Goal: Task Accomplishment & Management: Manage account settings

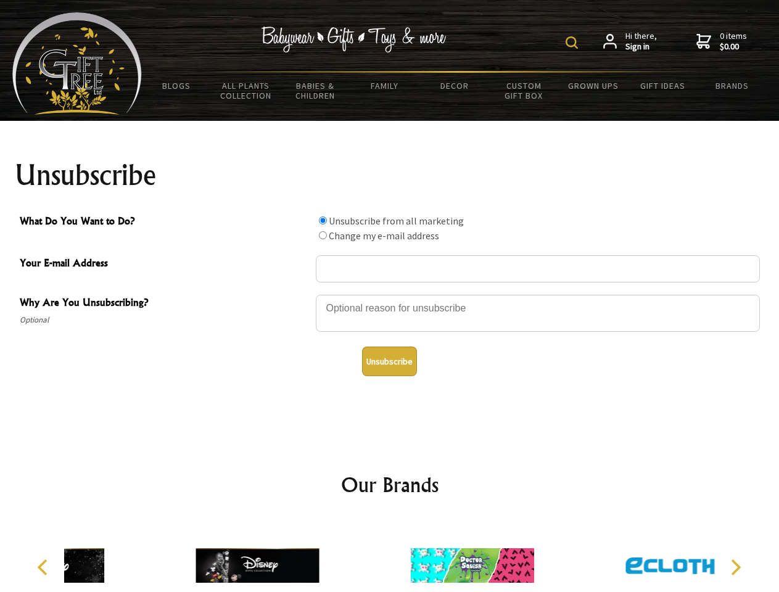
click at [573, 43] on img at bounding box center [571, 42] width 12 height 12
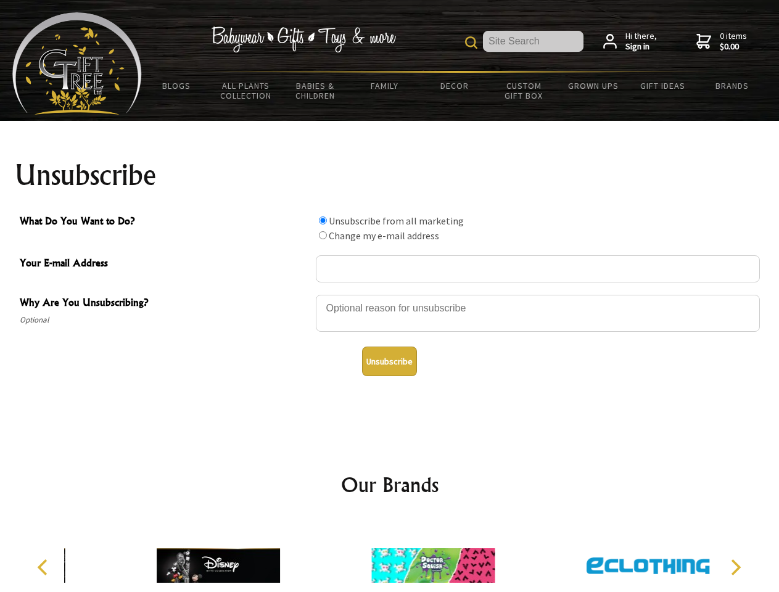
click at [390, 294] on div at bounding box center [538, 314] width 444 height 43
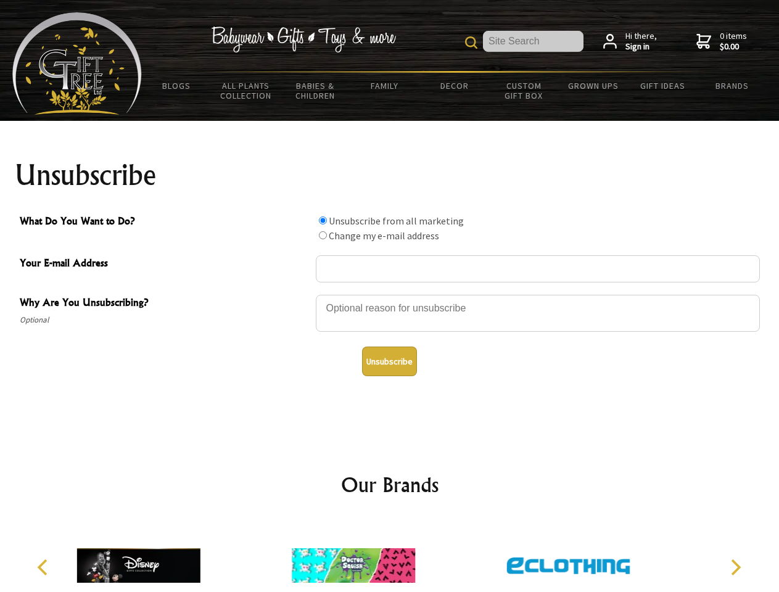
click at [322, 220] on input "What Do You Want to Do?" at bounding box center [323, 220] width 8 height 8
click at [322, 235] on input "What Do You Want to Do?" at bounding box center [323, 235] width 8 height 8
radio input "true"
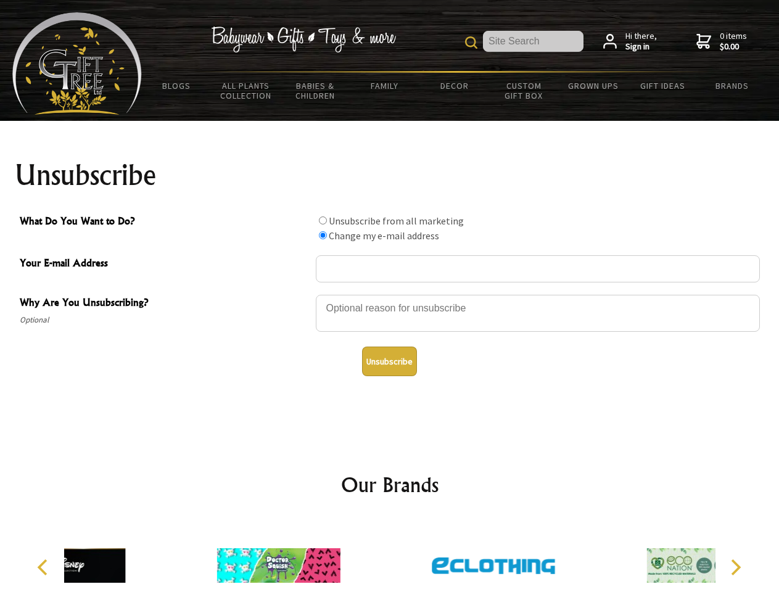
click at [389, 361] on button "Unsubscribe" at bounding box center [389, 361] width 55 height 30
click at [44, 567] on icon "Previous" at bounding box center [44, 567] width 16 height 16
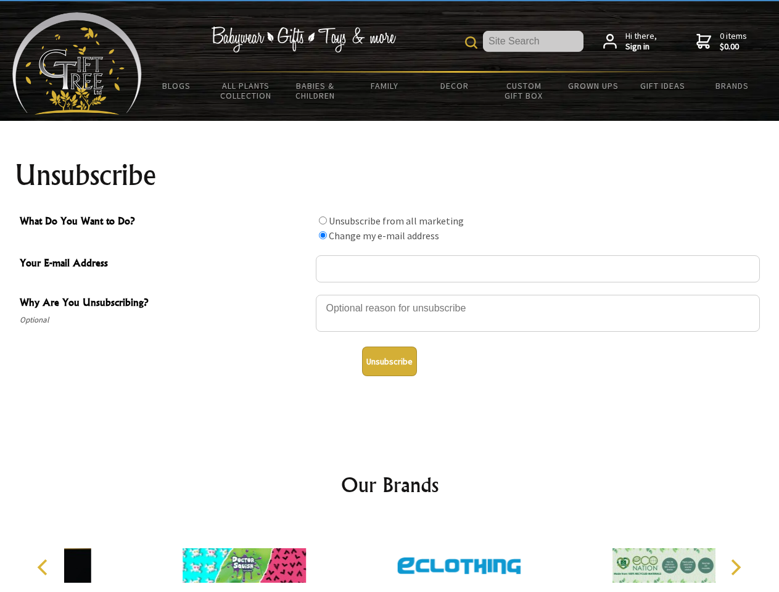
click at [735, 567] on icon "Next" at bounding box center [734, 567] width 16 height 16
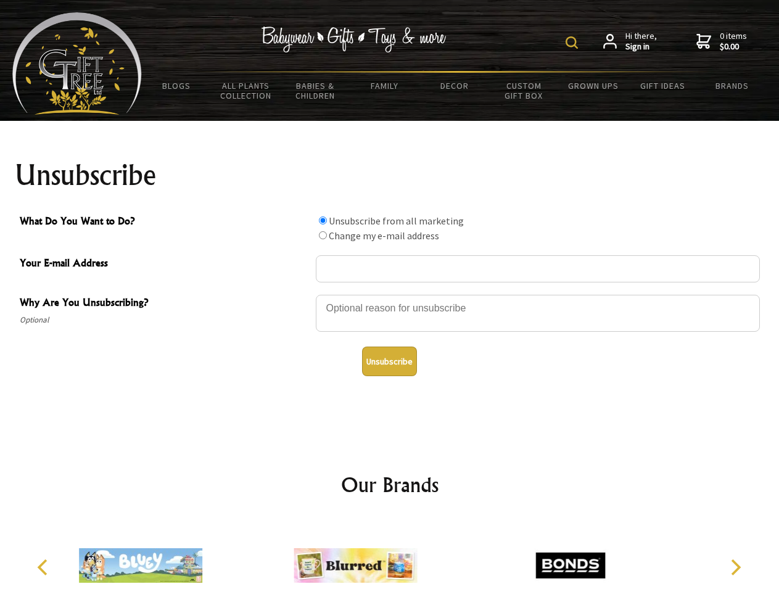
click at [573, 43] on img at bounding box center [571, 42] width 12 height 12
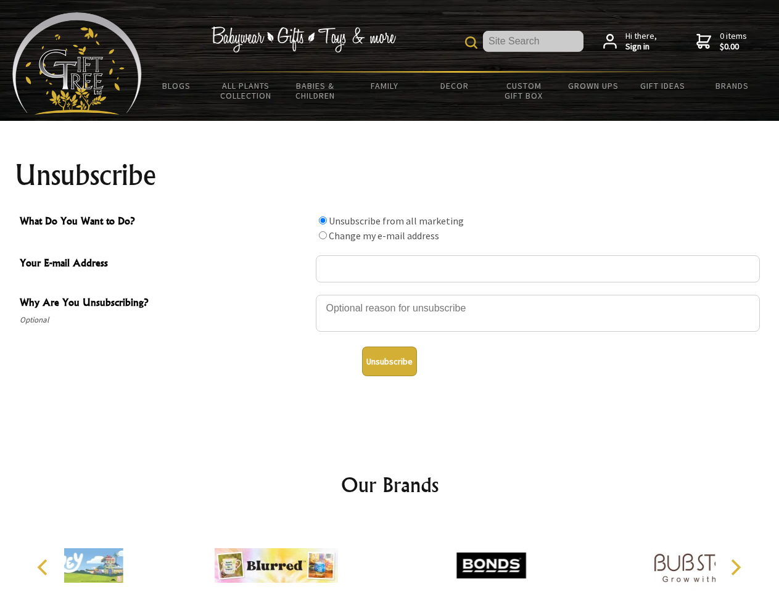
click at [390, 294] on div at bounding box center [538, 314] width 444 height 43
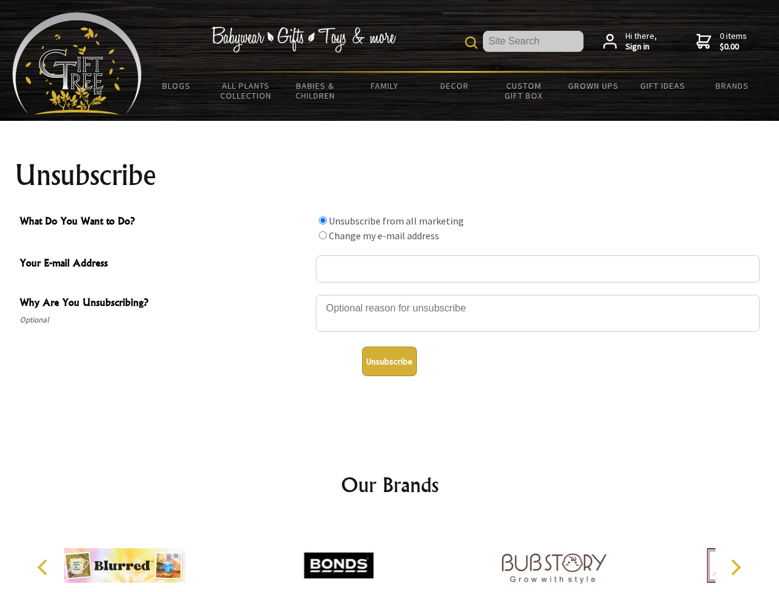
click at [322, 220] on input "What Do You Want to Do?" at bounding box center [323, 220] width 8 height 8
click at [322, 235] on input "What Do You Want to Do?" at bounding box center [323, 235] width 8 height 8
radio input "true"
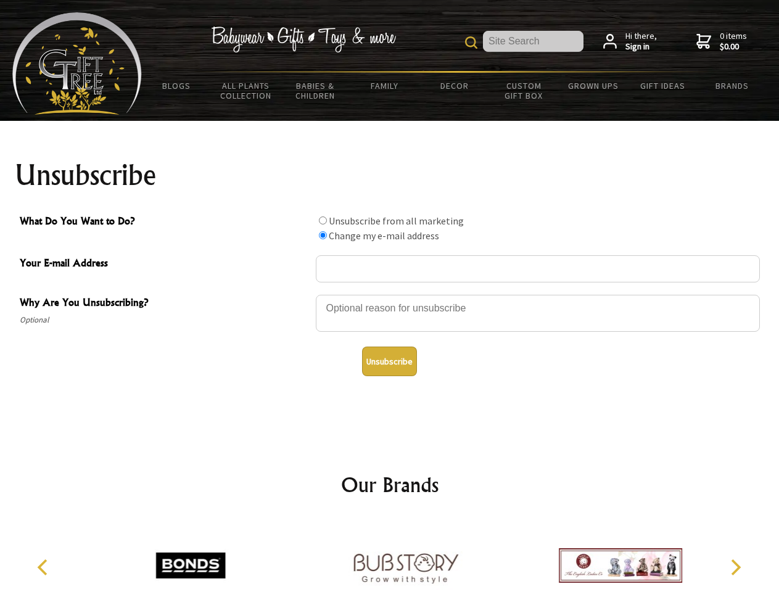
click at [389, 361] on button "Unsubscribe" at bounding box center [389, 361] width 55 height 30
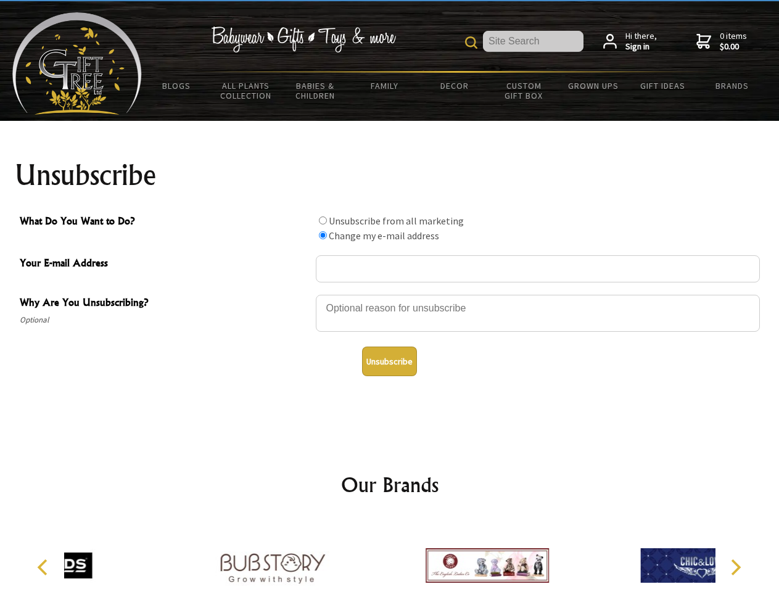
click at [44, 567] on icon "Previous" at bounding box center [44, 567] width 16 height 16
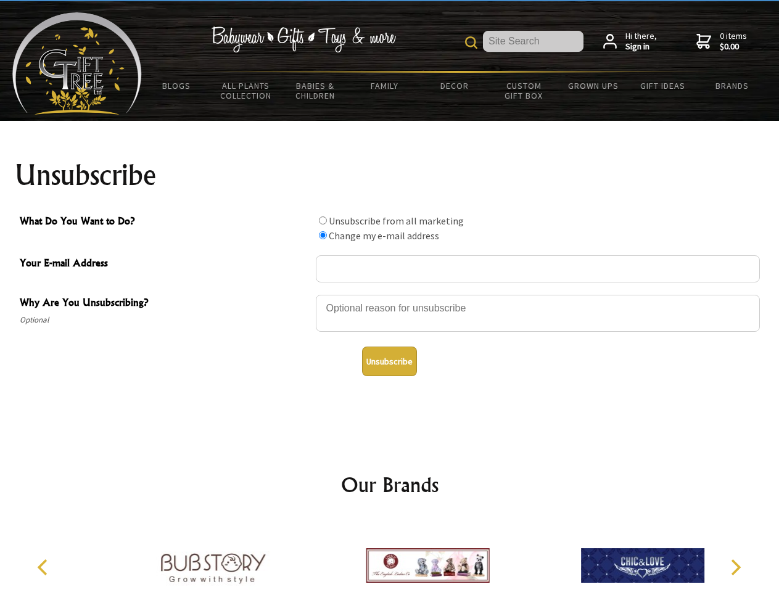
click at [735, 567] on icon "Next" at bounding box center [734, 567] width 16 height 16
